Goal: Task Accomplishment & Management: Manage account settings

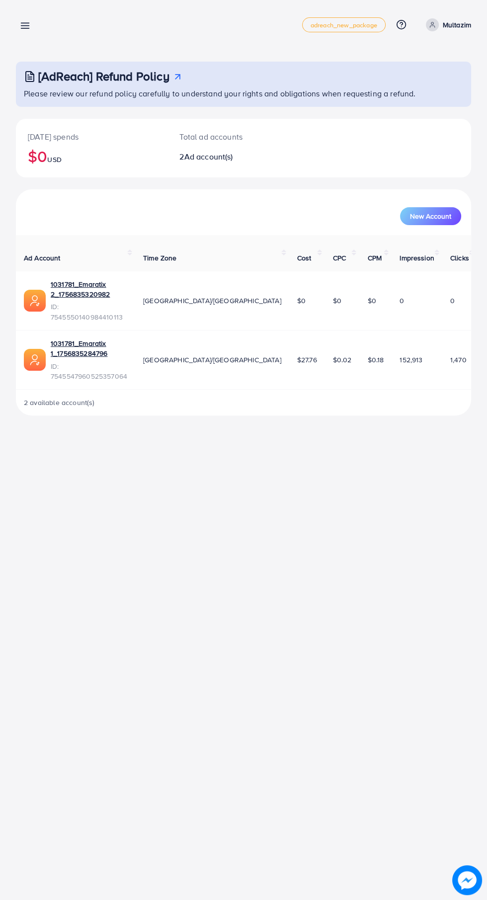
click at [25, 23] on line at bounding box center [25, 23] width 8 height 0
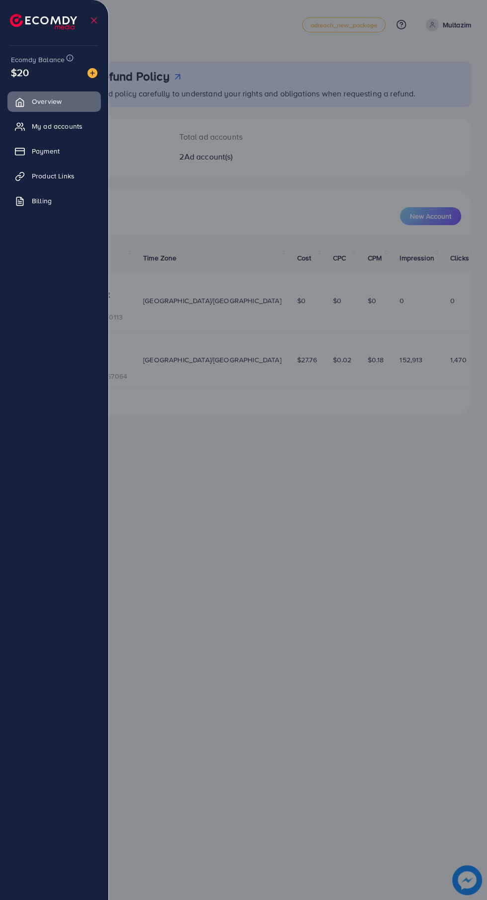
click at [30, 130] on link "My ad accounts" at bounding box center [53, 126] width 93 height 20
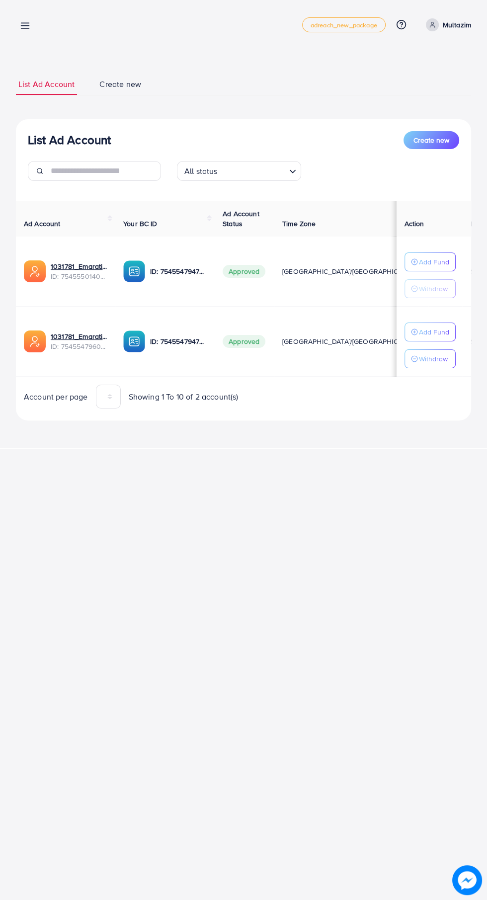
scroll to position [0, 9]
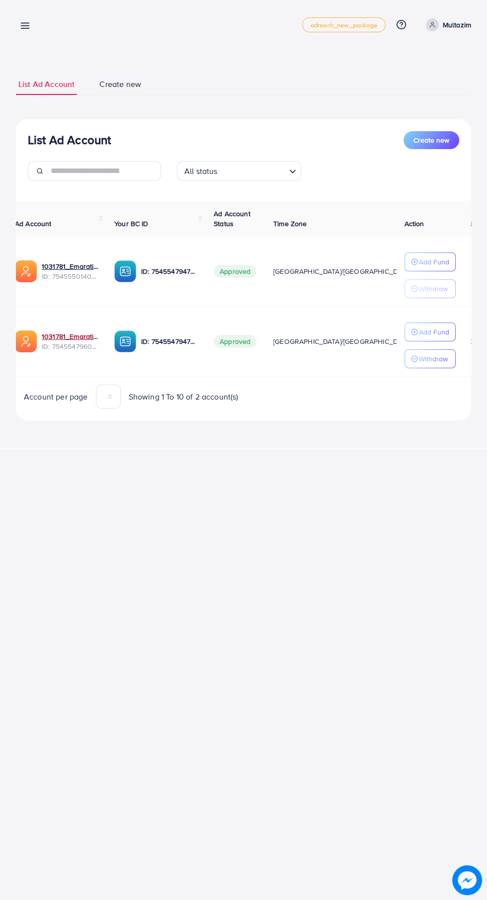
click at [64, 332] on link "1031781_Emaratix 1_1756835284796" at bounding box center [70, 337] width 57 height 10
click at [439, 327] on p "Add Fund" at bounding box center [434, 332] width 30 height 12
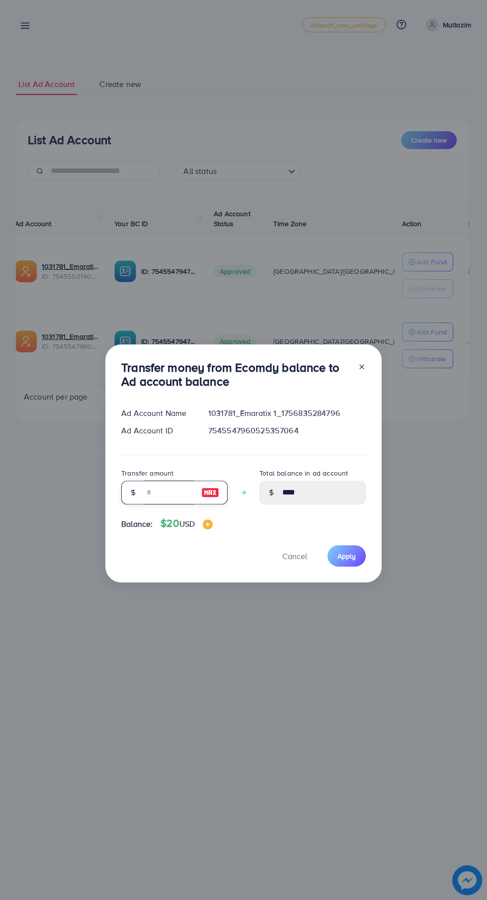
click at [171, 495] on input "number" at bounding box center [169, 493] width 50 height 24
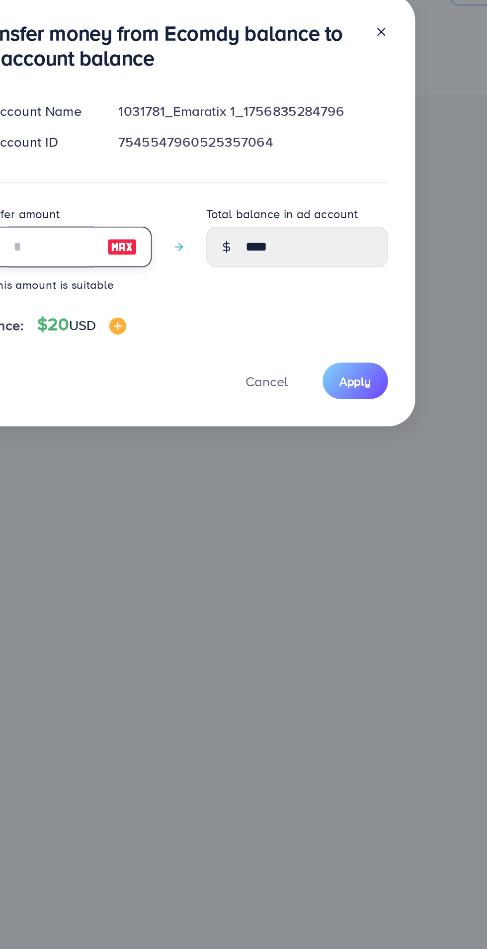
type input "**"
click at [346, 588] on span "Apply" at bounding box center [347, 588] width 18 height 10
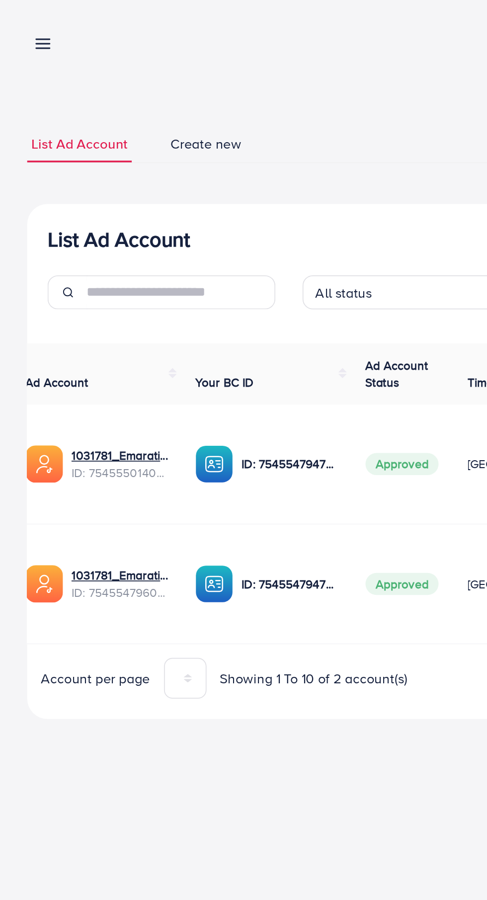
click at [25, 26] on line at bounding box center [25, 26] width 8 height 0
